Goal: Browse casually: Explore the website without a specific task or goal

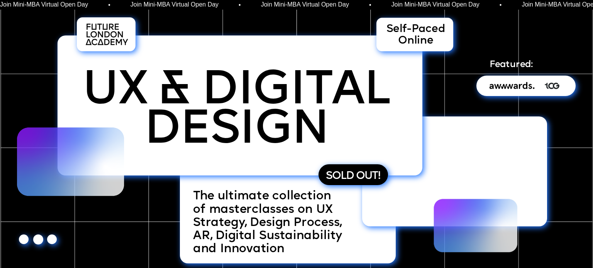
click at [360, 171] on p "SOLD OUT!" at bounding box center [369, 177] width 87 height 18
click at [360, 171] on span "SOLD OUT!" at bounding box center [354, 176] width 54 height 11
click at [360, 171] on span "SOLD OUT!" at bounding box center [353, 176] width 54 height 11
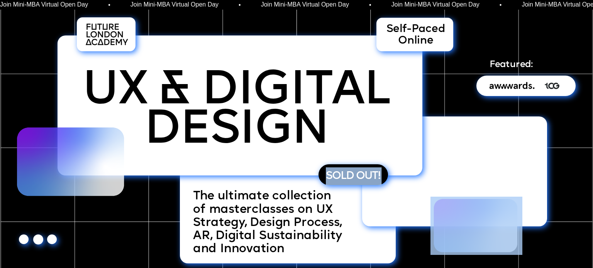
click at [360, 171] on span "SOLD OUT!" at bounding box center [355, 176] width 54 height 11
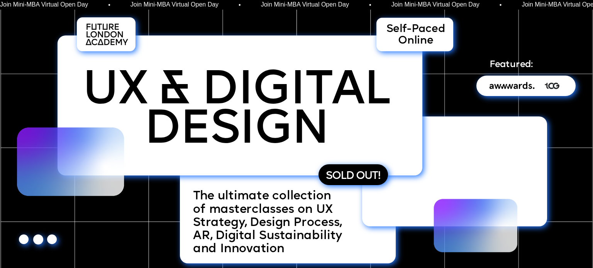
click at [310, 208] on span "of masterclasses on UX Strategy, Design Process, AR, Digital Sustainability and…" at bounding box center [271, 230] width 156 height 52
click at [354, 176] on span "SOLD OUT!" at bounding box center [354, 176] width 54 height 11
click at [354, 176] on span "SOLD OUT!" at bounding box center [355, 176] width 54 height 11
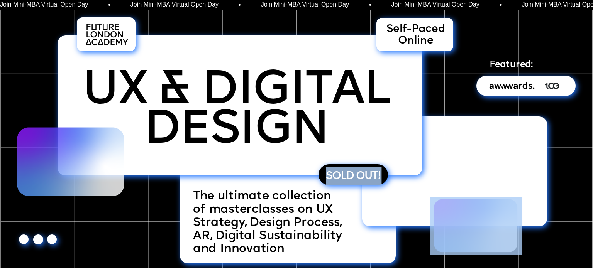
click at [354, 176] on span "SOLD OUT!" at bounding box center [354, 176] width 54 height 11
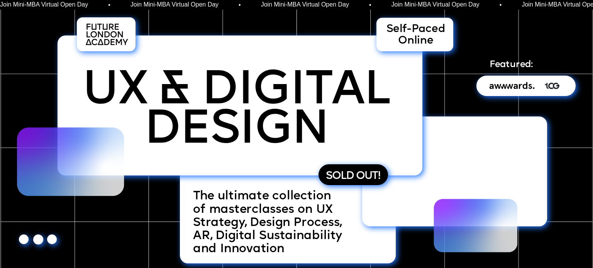
click at [288, 201] on span "The ultimate collection" at bounding box center [262, 197] width 138 height 12
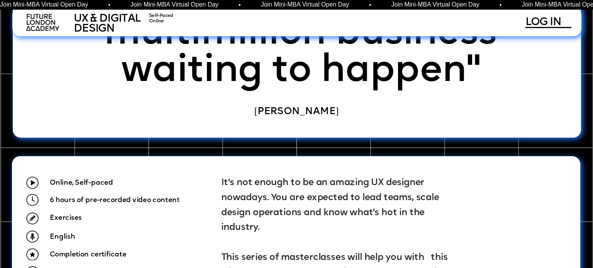
scroll to position [472, 0]
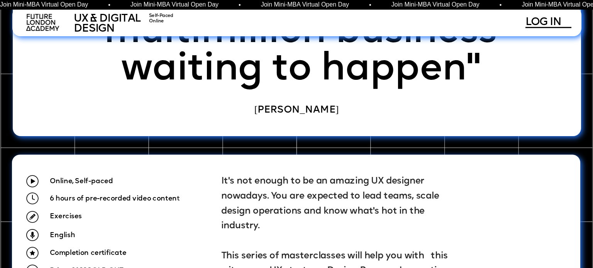
click at [319, 112] on span "[PERSON_NAME]" at bounding box center [296, 110] width 85 height 10
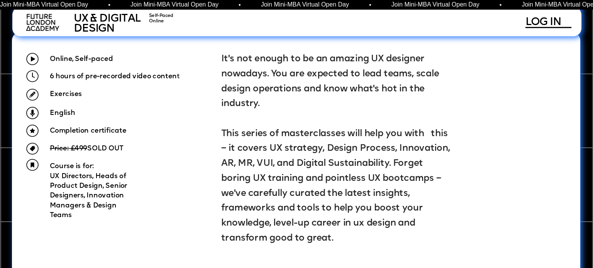
scroll to position [594, 0]
